Goal: Communication & Community: Answer question/provide support

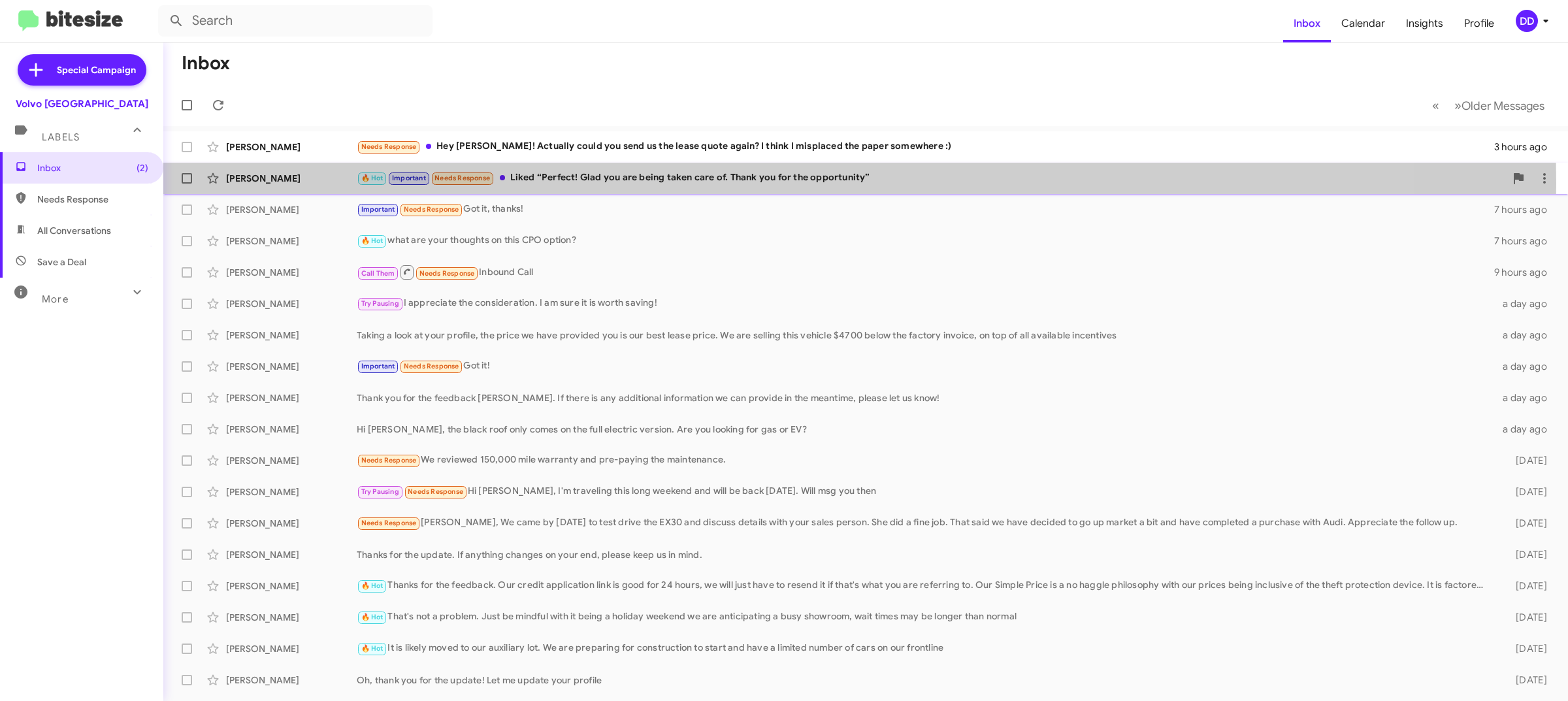
click at [655, 183] on div "🔥 Hot Important Needs Response Liked “Perfect! Glad you are being taken care of…" at bounding box center [931, 178] width 1148 height 15
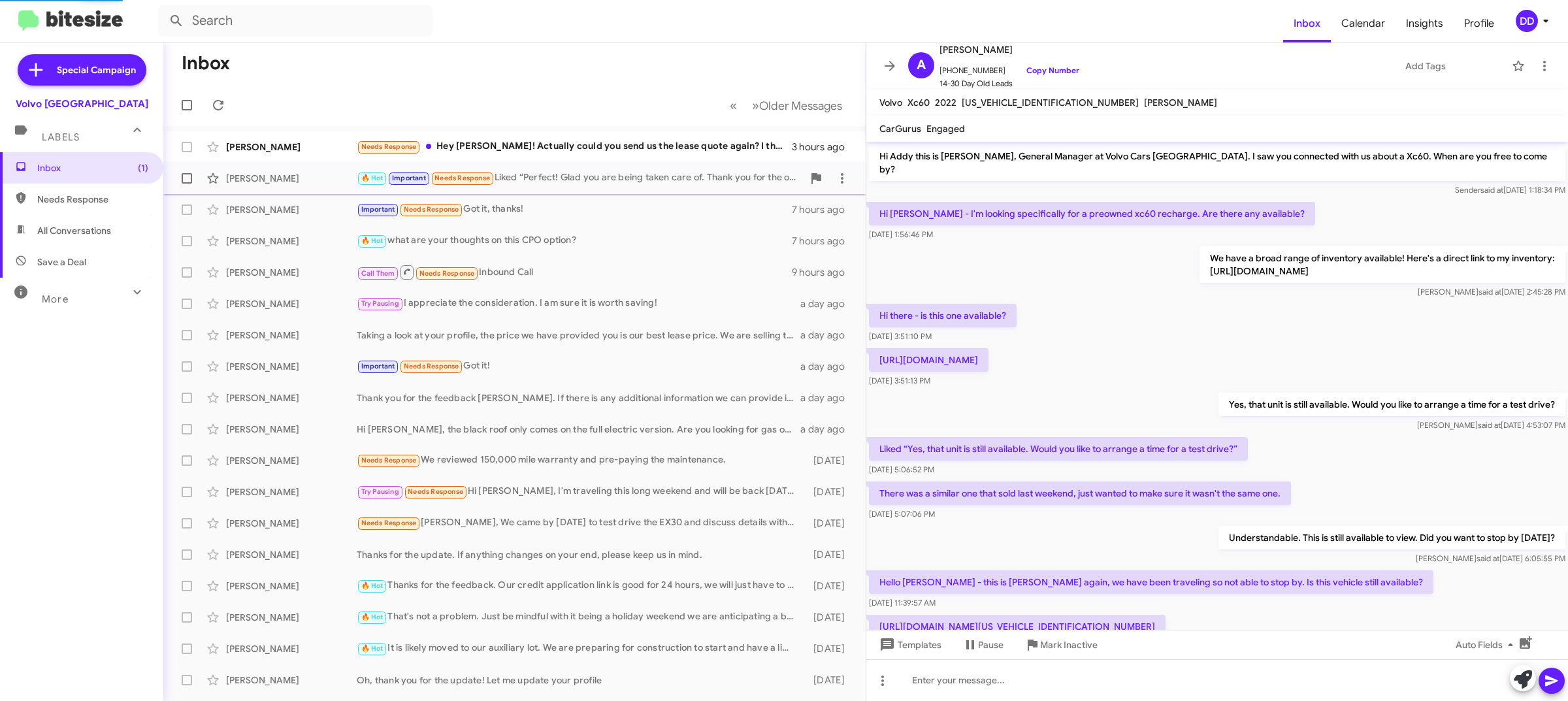
scroll to position [266, 0]
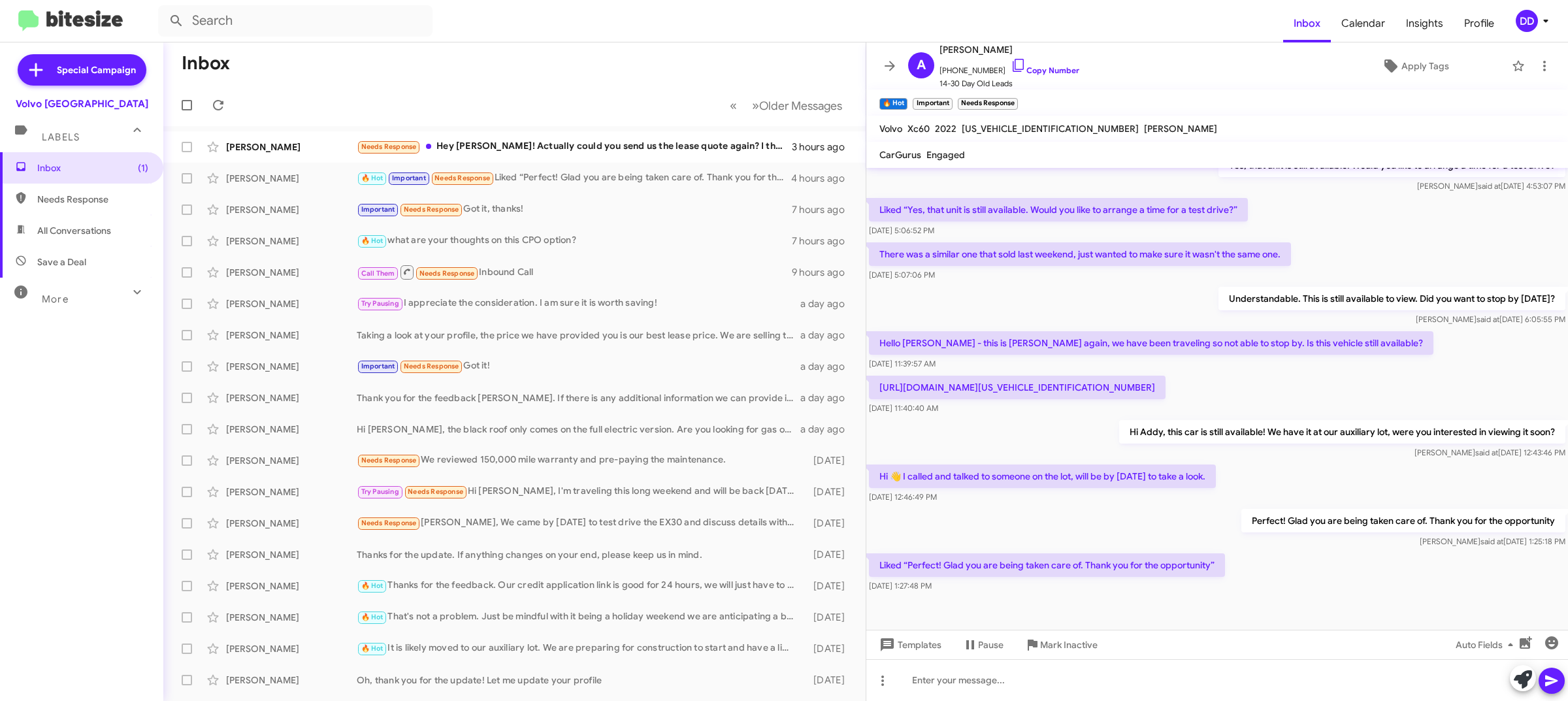
click at [572, 57] on mat-toolbar-row "Inbox" at bounding box center [514, 63] width 702 height 42
click at [607, 148] on div "Needs Response Hey [PERSON_NAME]! Actually could you send us the lease quote ag…" at bounding box center [580, 146] width 446 height 15
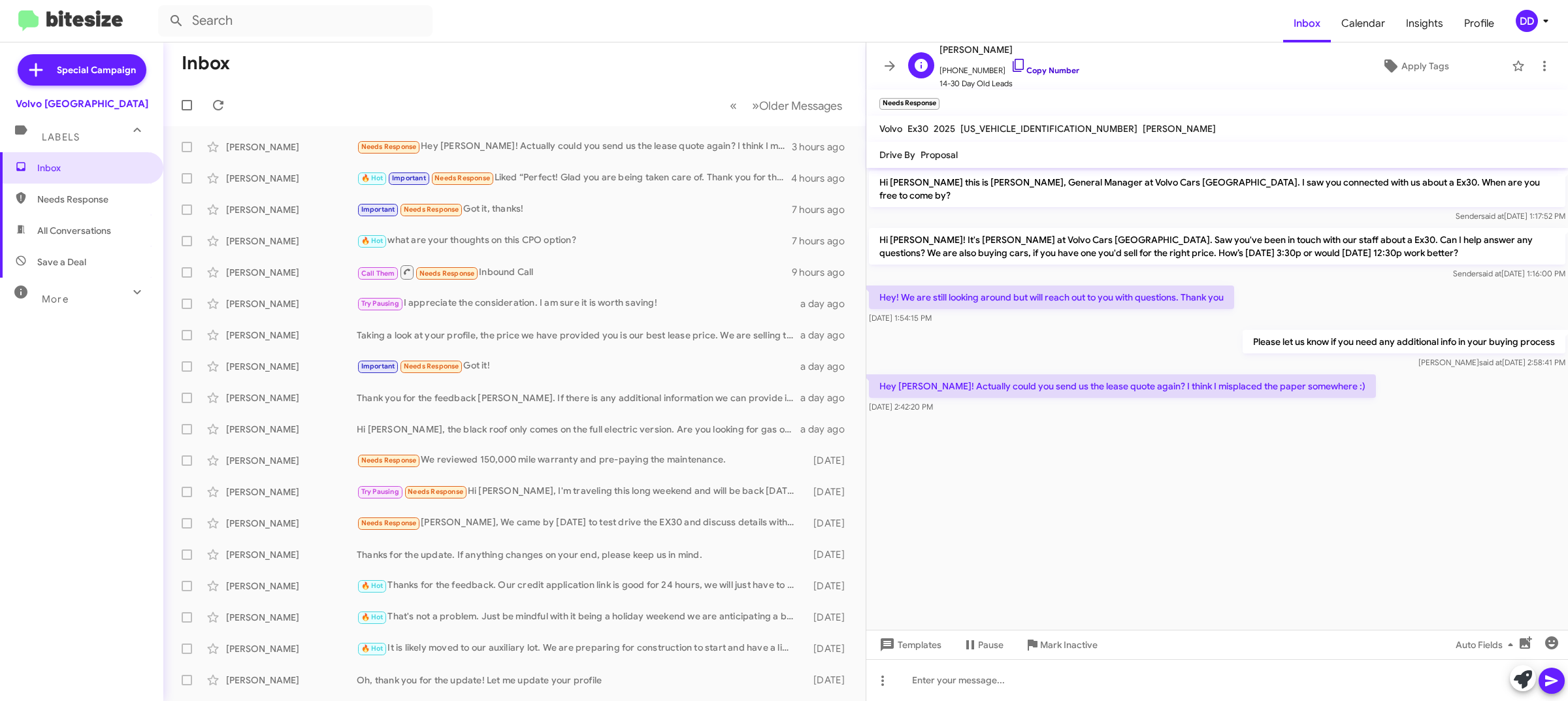
click at [1062, 69] on link "Copy Number" at bounding box center [1045, 70] width 69 height 10
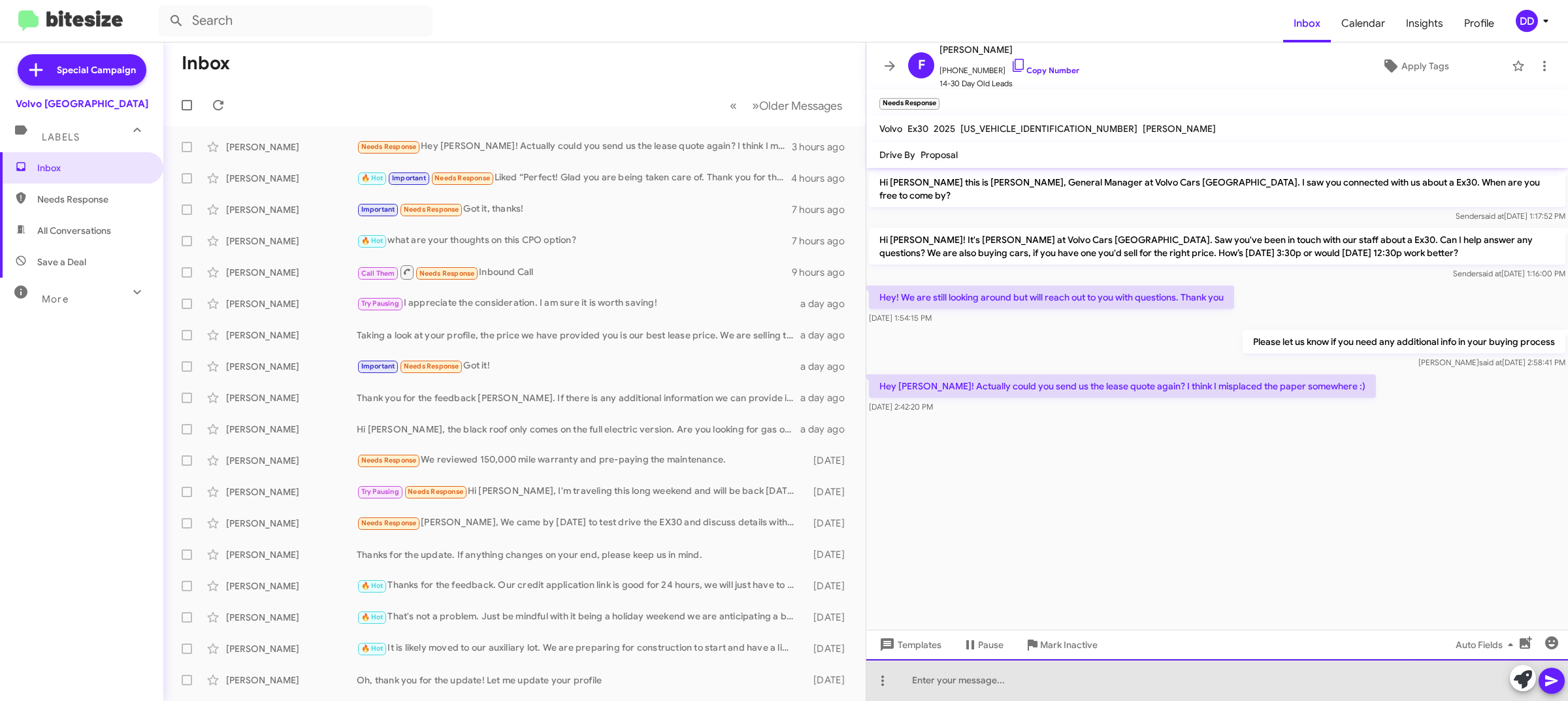
click at [1075, 668] on div at bounding box center [1217, 680] width 701 height 42
